Goal: Use online tool/utility: Utilize a website feature to perform a specific function

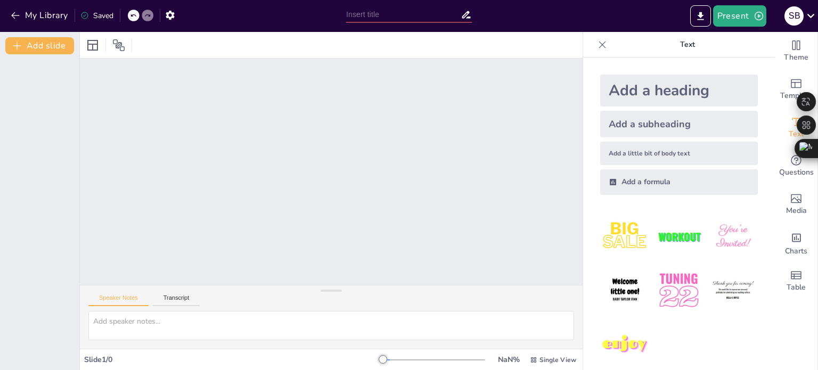
drag, startPoint x: 765, startPoint y: 92, endPoint x: 759, endPoint y: 155, distance: 63.1
click at [490, 232] on div at bounding box center [331, 172] width 503 height 226
click at [359, 153] on div at bounding box center [331, 172] width 503 height 226
click at [100, 75] on div at bounding box center [331, 172] width 503 height 226
click at [700, 19] on icon "Export to PowerPoint" at bounding box center [700, 16] width 11 height 11
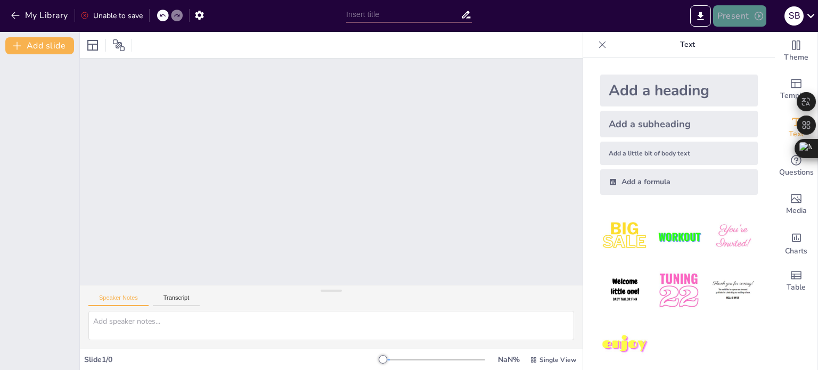
click at [748, 12] on button "Present" at bounding box center [739, 15] width 53 height 21
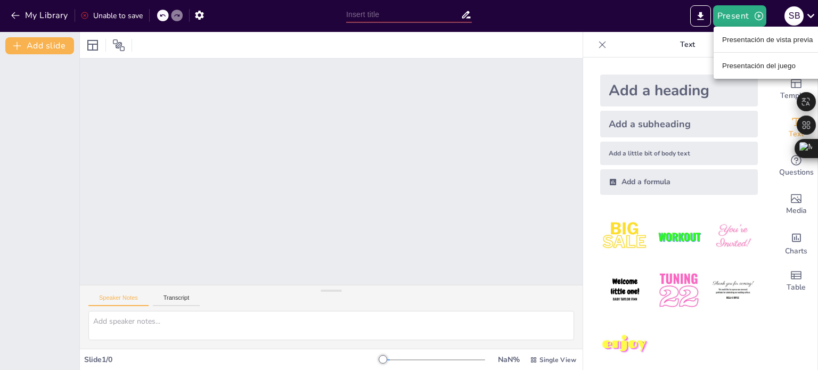
click at [750, 40] on font "Presentación de vista previa" at bounding box center [767, 40] width 91 height 8
